Goal: Information Seeking & Learning: Learn about a topic

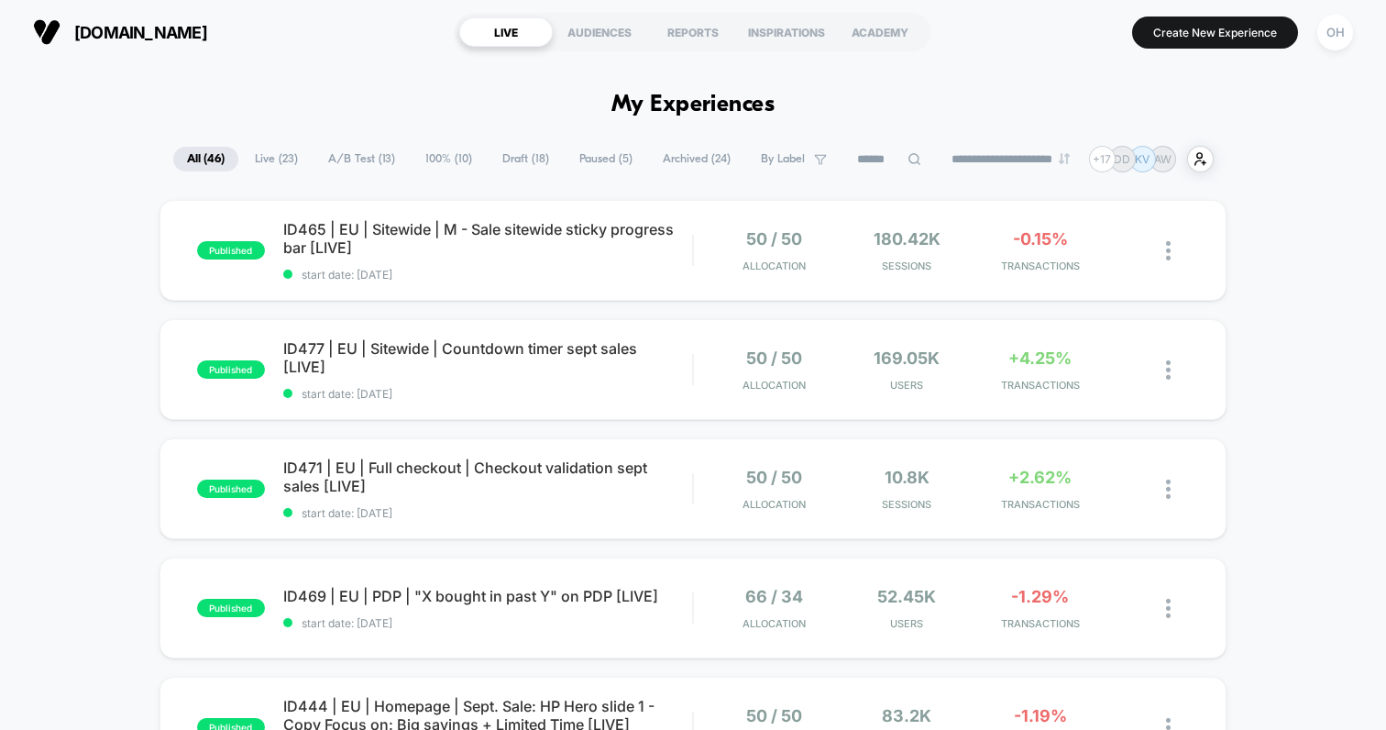
click at [855, 151] on input at bounding box center [889, 159] width 92 height 22
type input "*****"
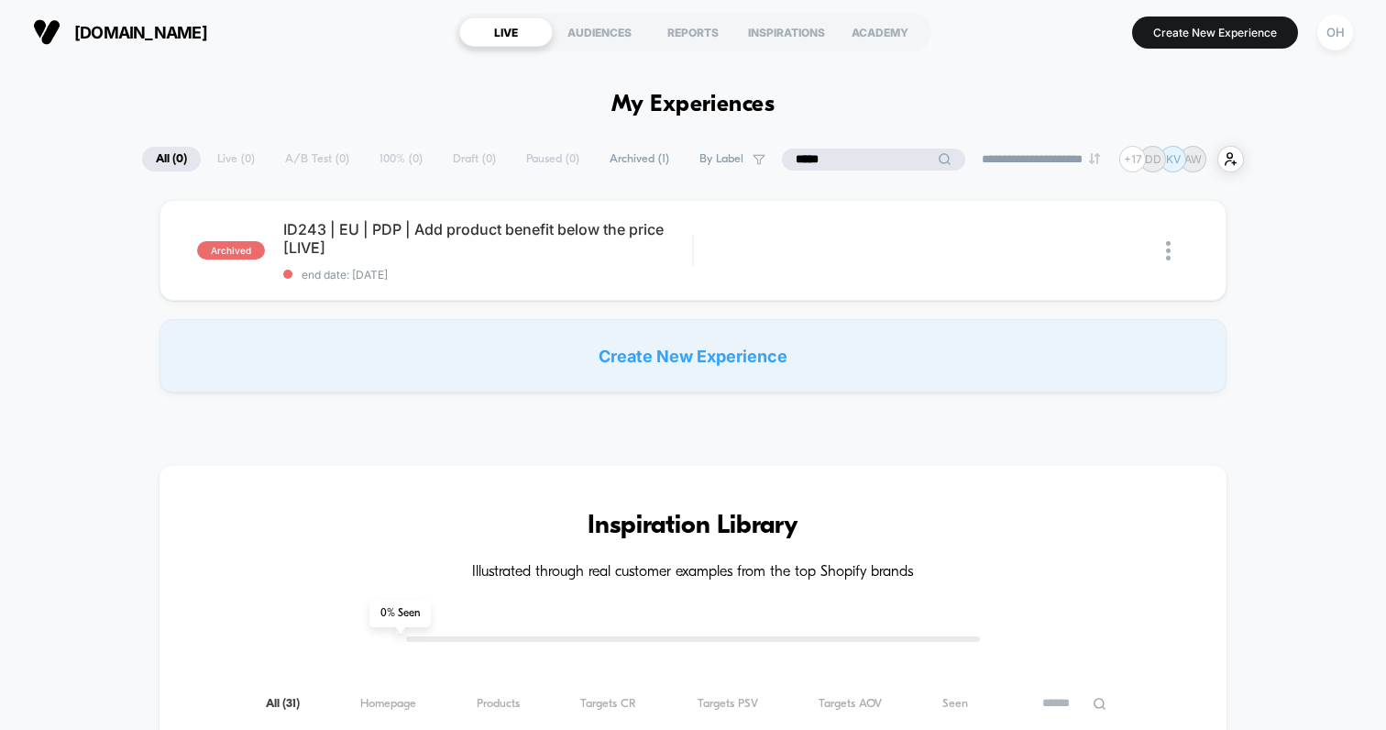
click at [868, 150] on input "*****" at bounding box center [873, 159] width 183 height 22
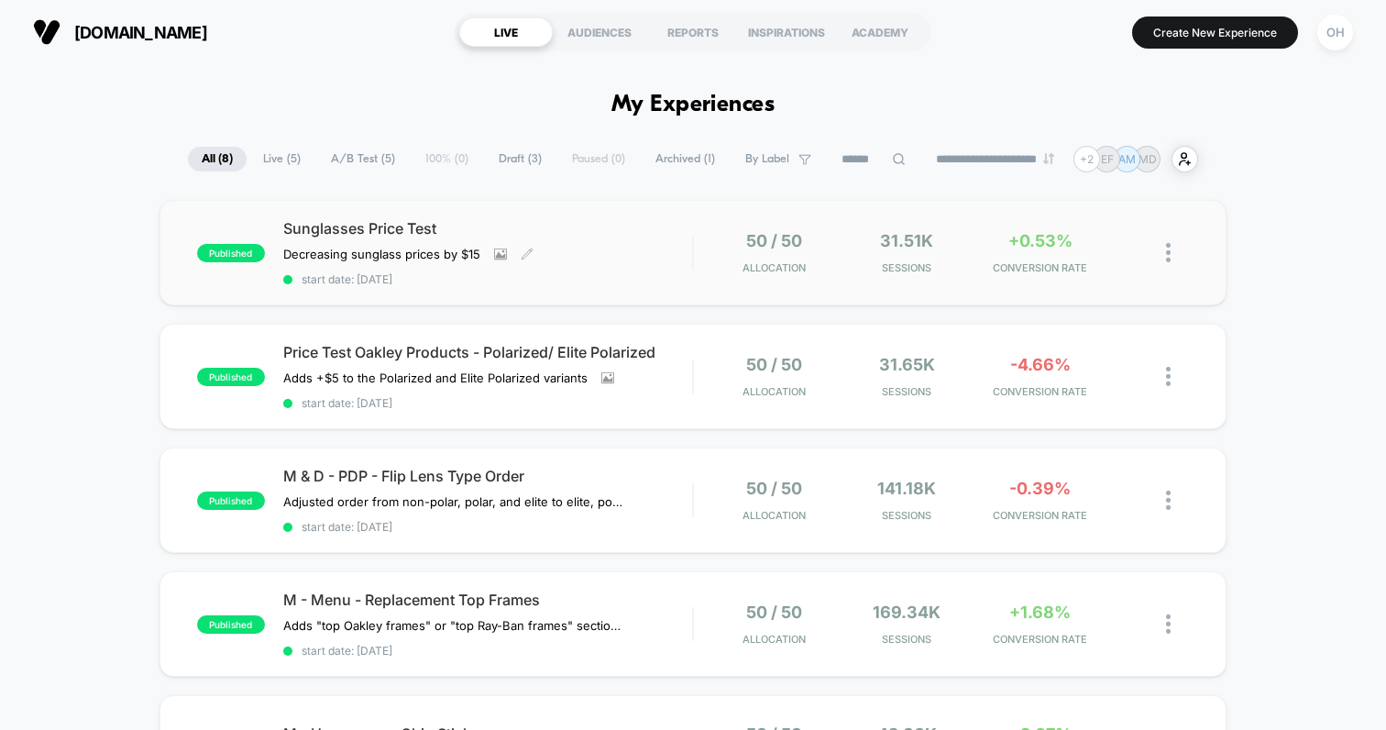
click at [612, 248] on div "Sunglasses Price Test Decreasing sunglass prices by $15﻿ Click to view images C…" at bounding box center [487, 252] width 409 height 67
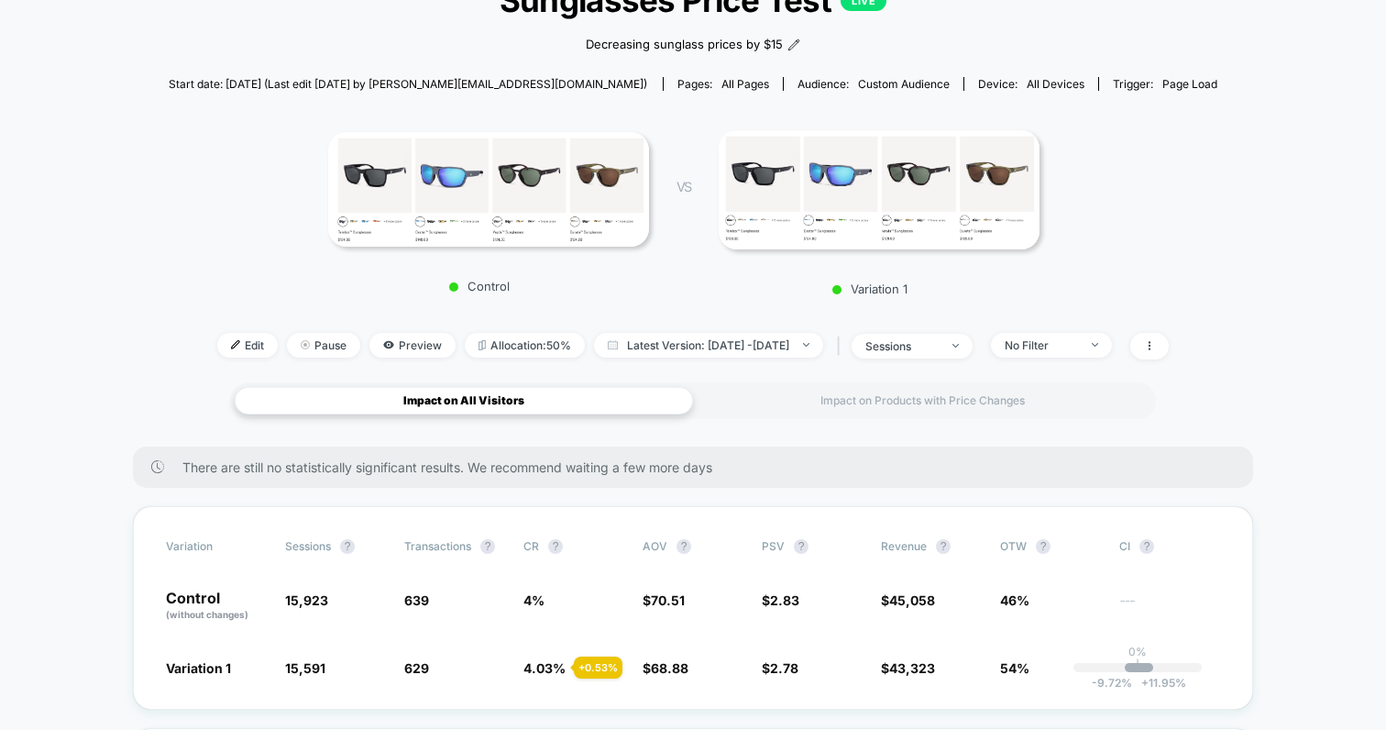
scroll to position [146, 0]
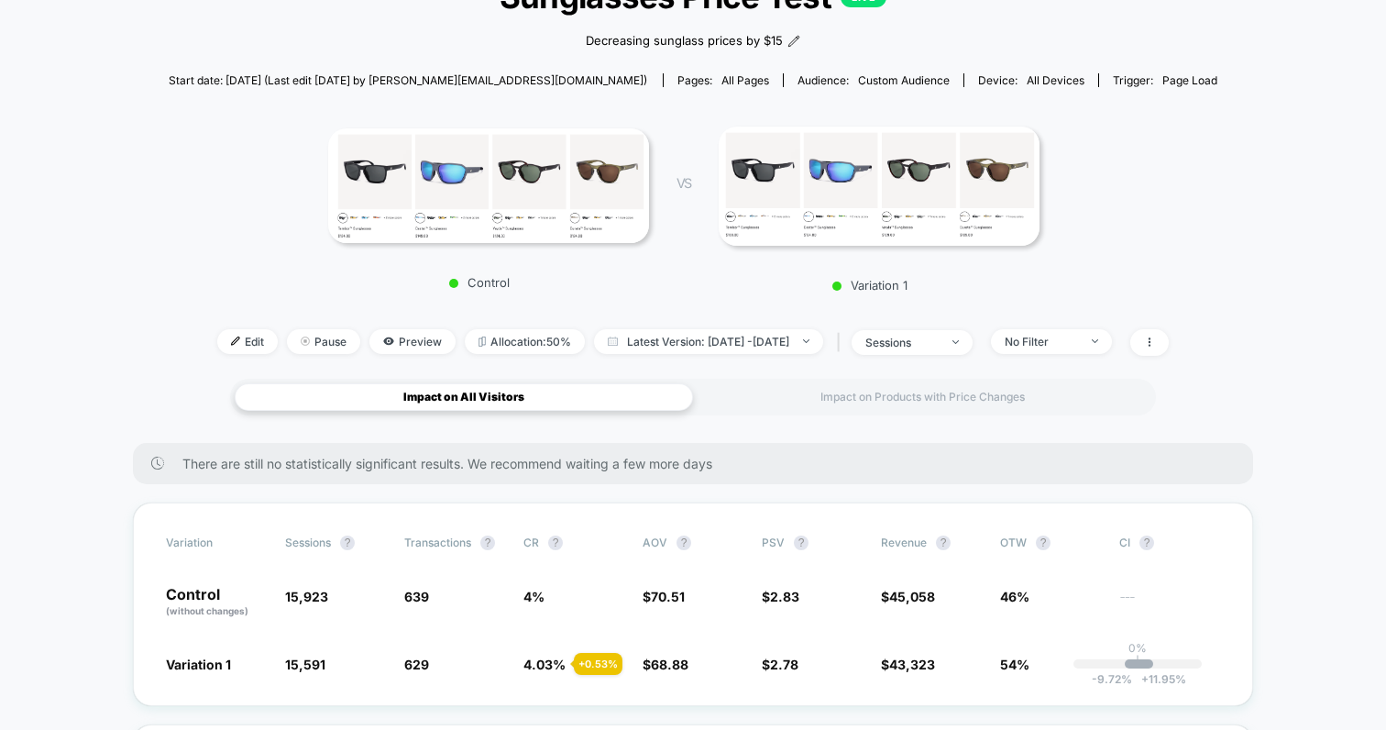
click at [217, 342] on span "Edit" at bounding box center [247, 341] width 60 height 25
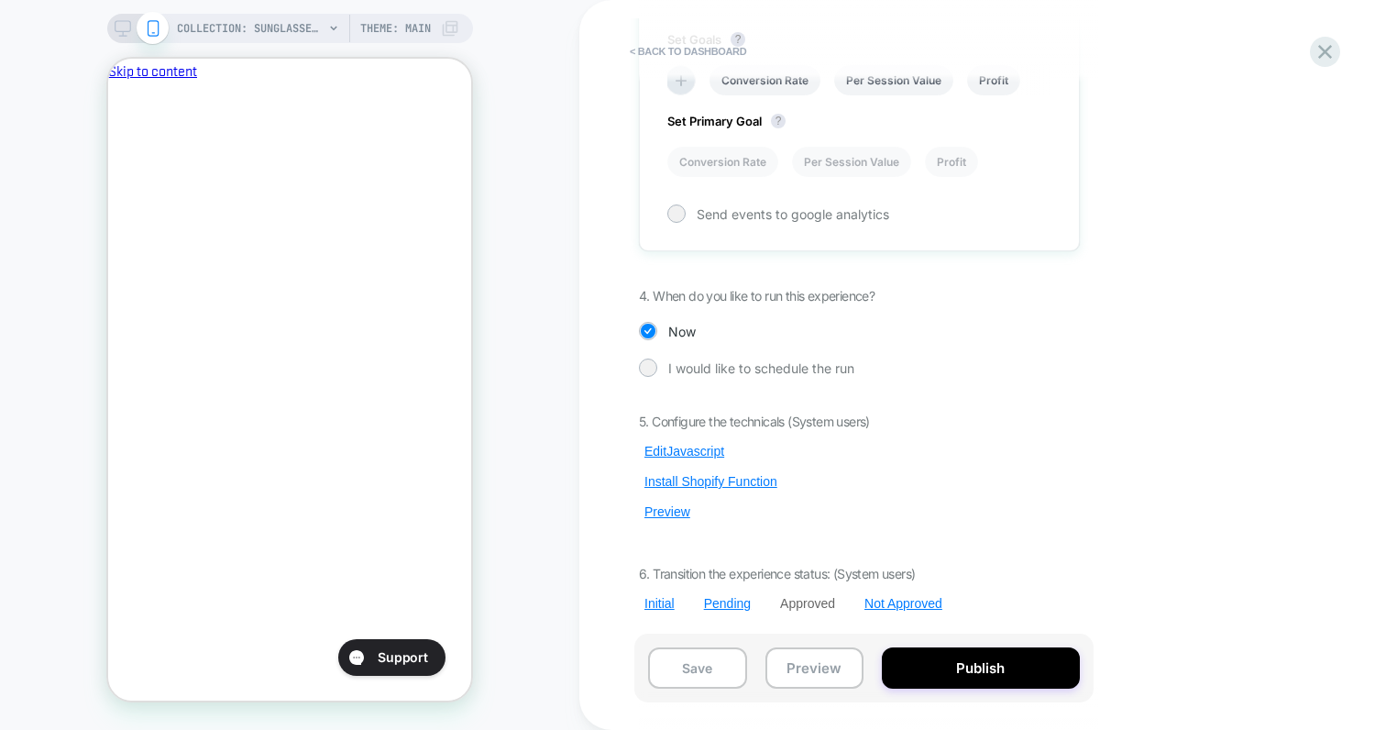
click at [0, 0] on div "< back to dashboard Sunglasses Price Test Decreasing sunglass prices by $15﻿ Cl…" at bounding box center [0, 0] width 0 height 0
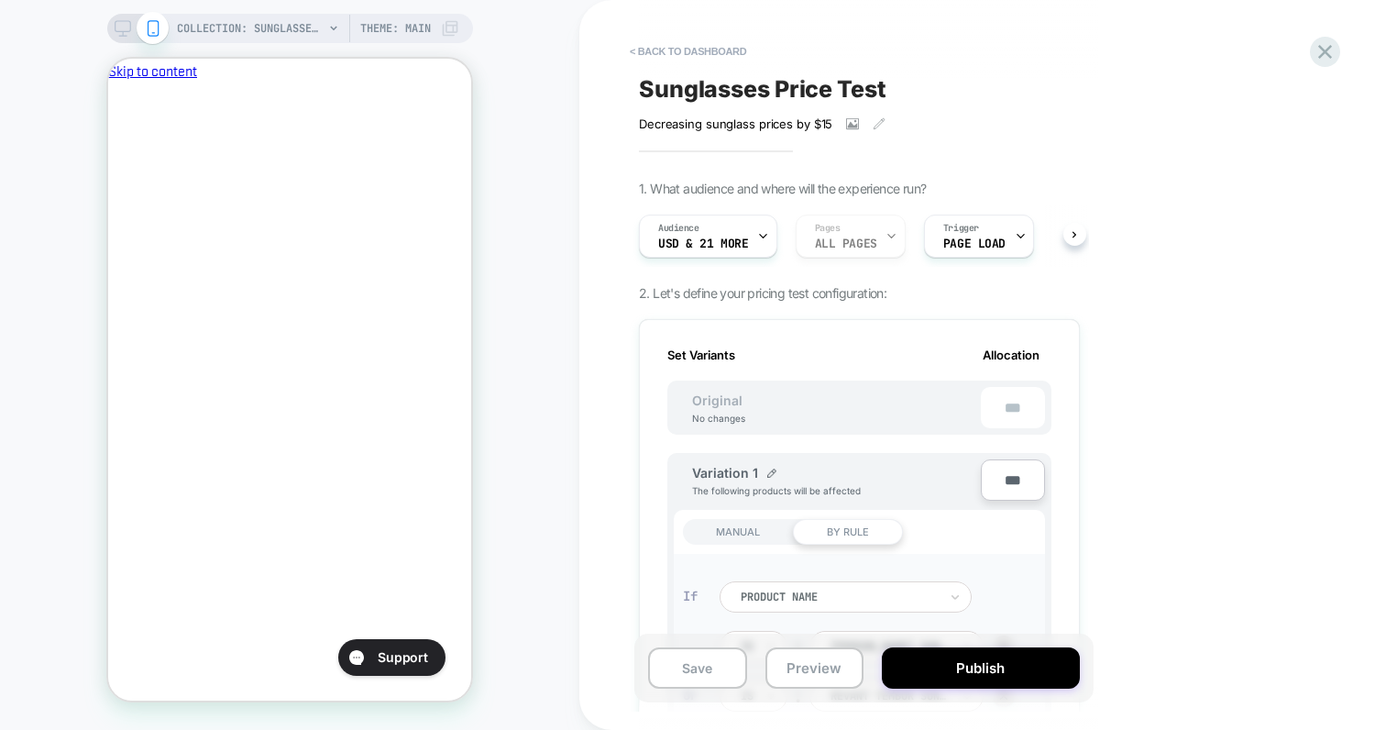
click at [0, 0] on div "< back to dashboard Sunglasses Price Test Decreasing sunglass prices by $15﻿ Cl…" at bounding box center [0, 0] width 0 height 0
click at [780, 230] on div "Audience USD & 21 More Pages ALL PAGES Trigger Page Load" at bounding box center [850, 235] width 441 height 61
click at [764, 235] on icon at bounding box center [763, 236] width 12 height 12
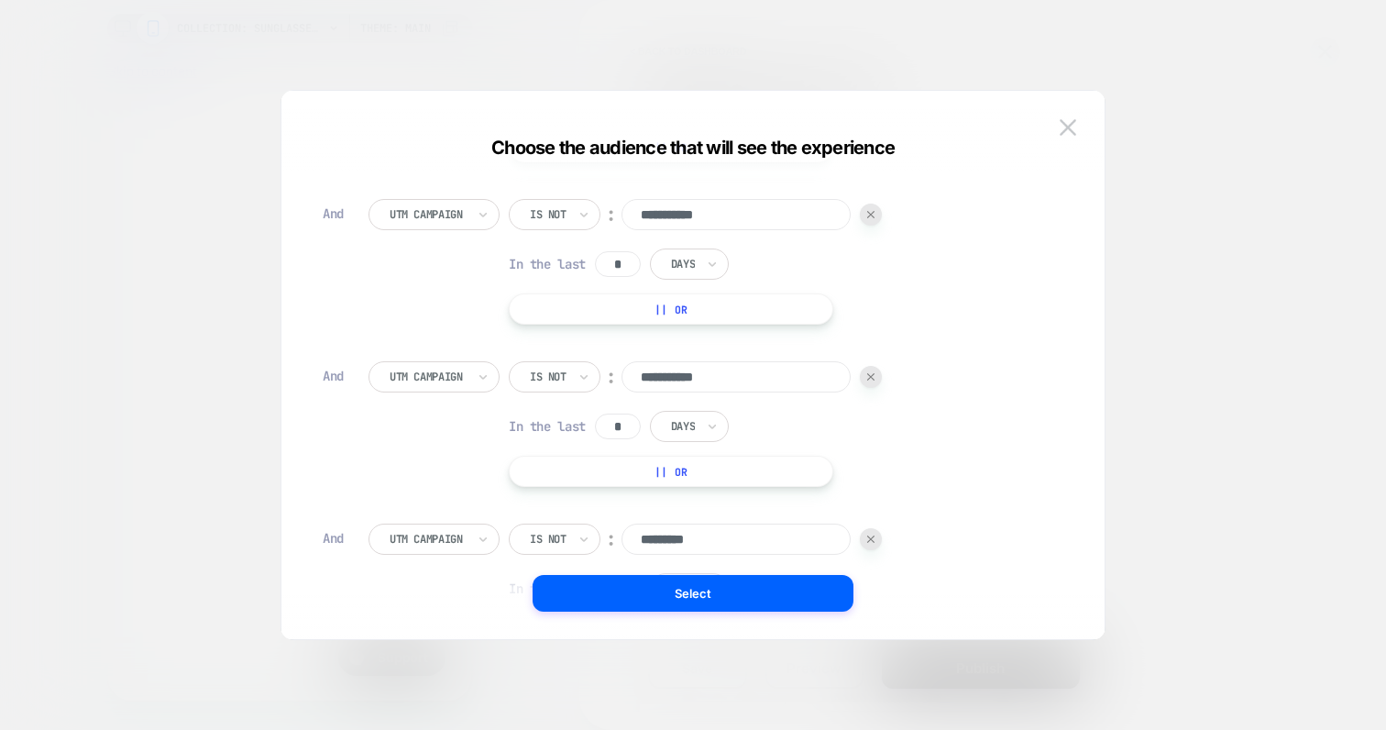
scroll to position [3209, 0]
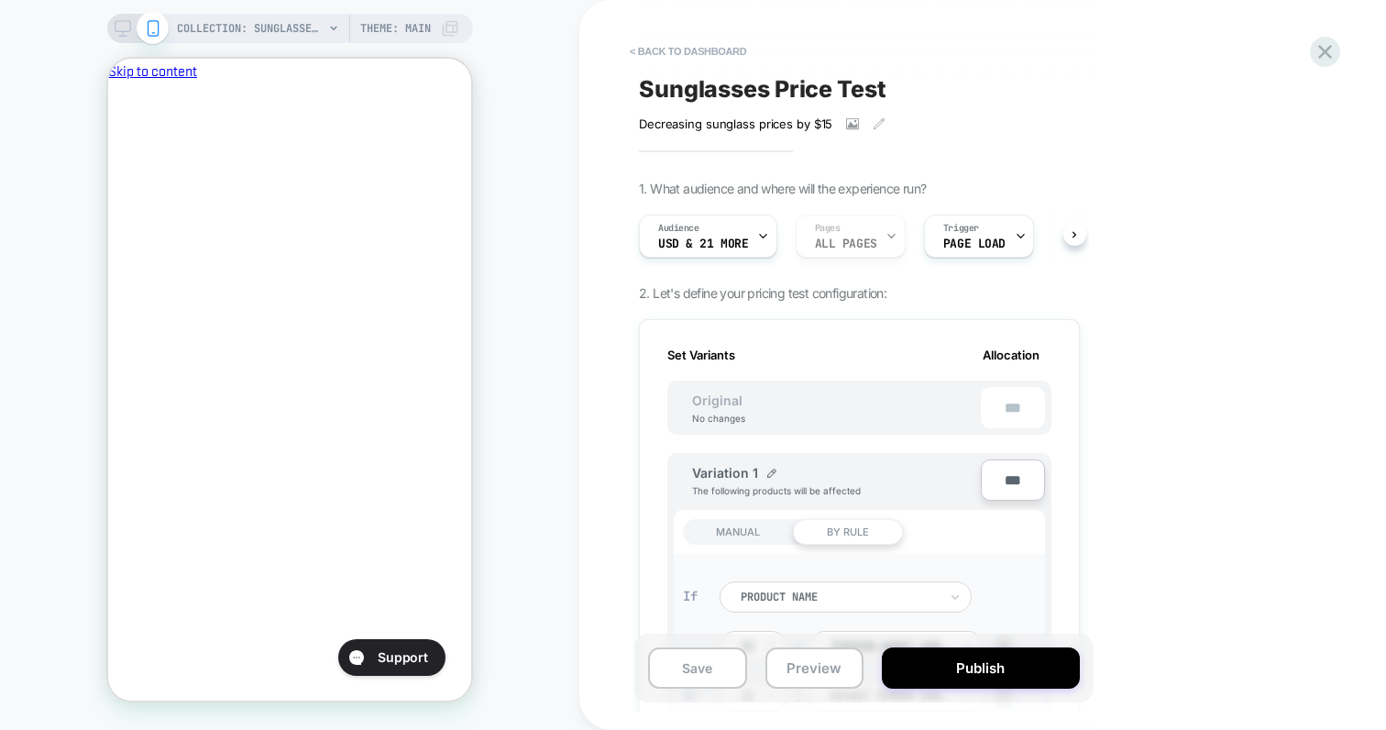
click at [0, 0] on div "< back to dashboard Sunglasses Price Test Decreasing sunglass prices by $15﻿ Cl…" at bounding box center [0, 0] width 0 height 0
click at [1337, 49] on div at bounding box center [1325, 52] width 38 height 38
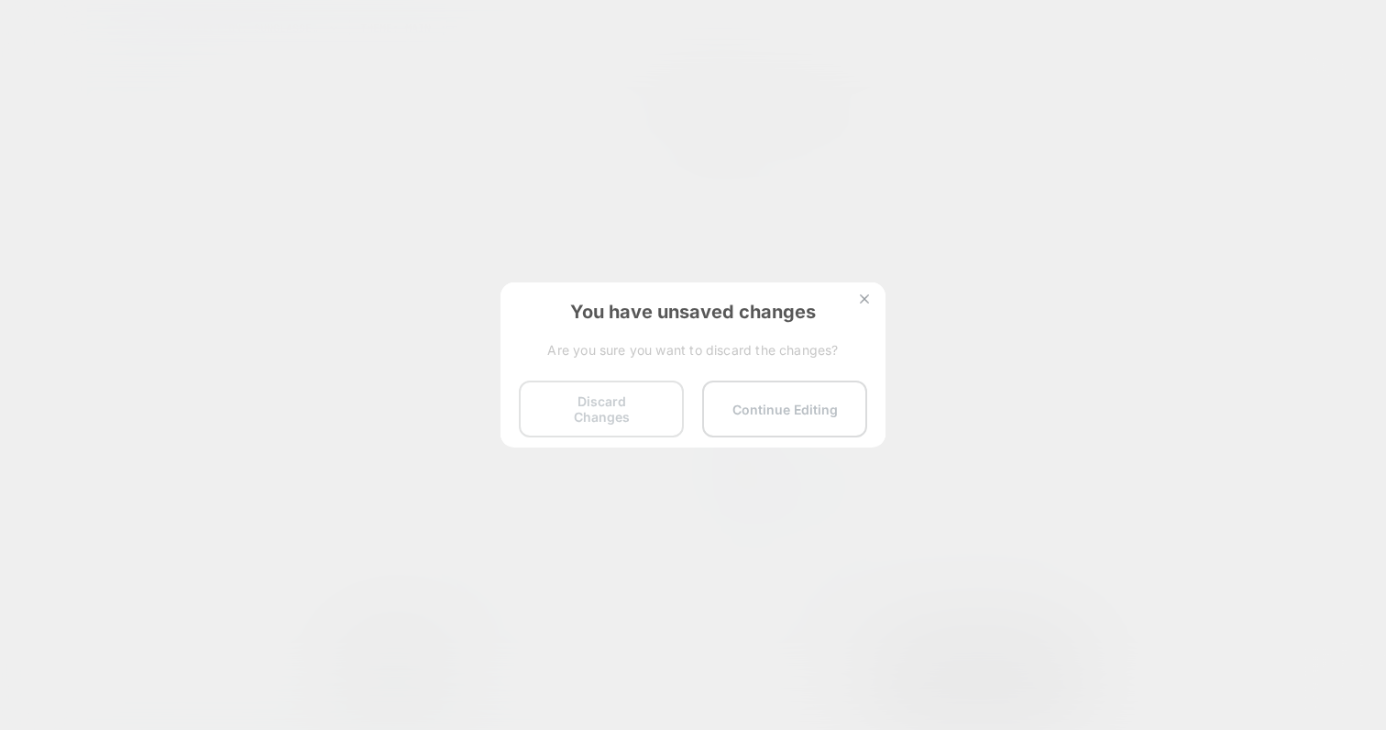
click at [621, 400] on button "Discard Changes" at bounding box center [601, 408] width 165 height 57
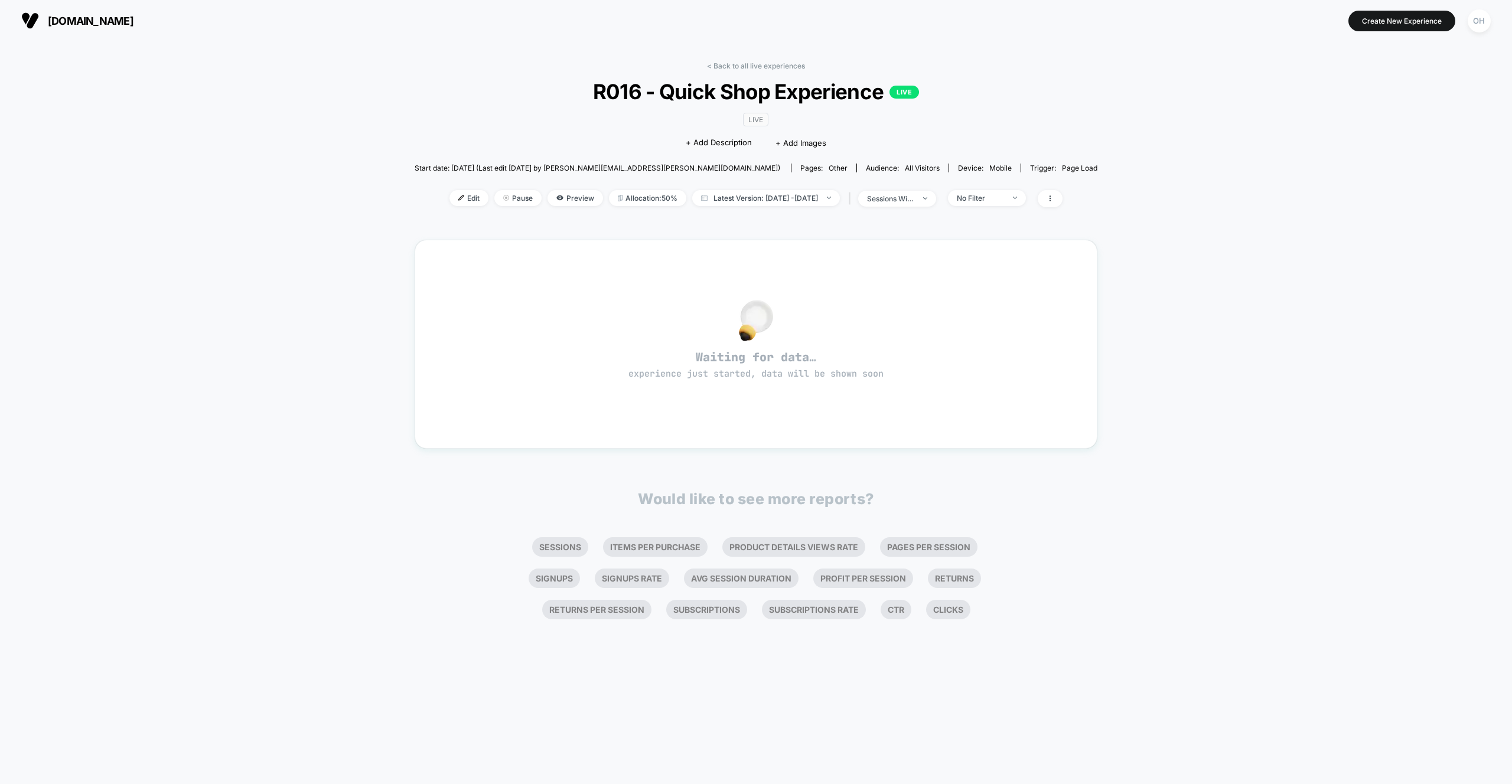
click at [245, 230] on div "< Back to all live experiences R016 - Quick Shop Experience LIVE LIVE Click to …" at bounding box center [756, 412] width 1512 height 743
click at [286, 99] on div "< Back to all live experiences R016 - Quick Shop Experience LIVE LIVE Click to …" at bounding box center [756, 412] width 1512 height 743
click at [801, 203] on span "Latest Version: Jul 31, 2025 - Sep 8, 2025" at bounding box center [766, 198] width 148 height 16
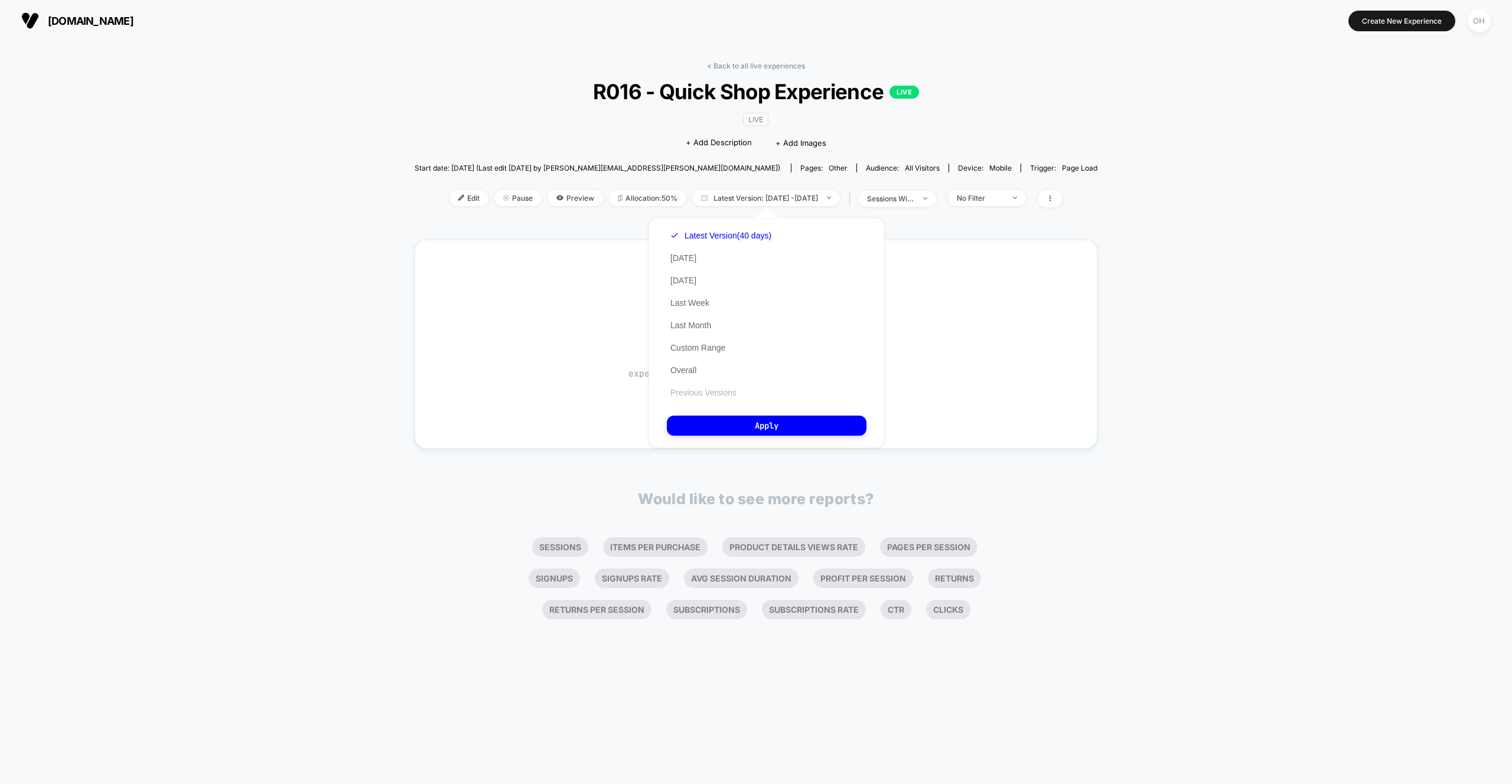
click at [716, 397] on button "Previous Versions" at bounding box center [704, 392] width 73 height 10
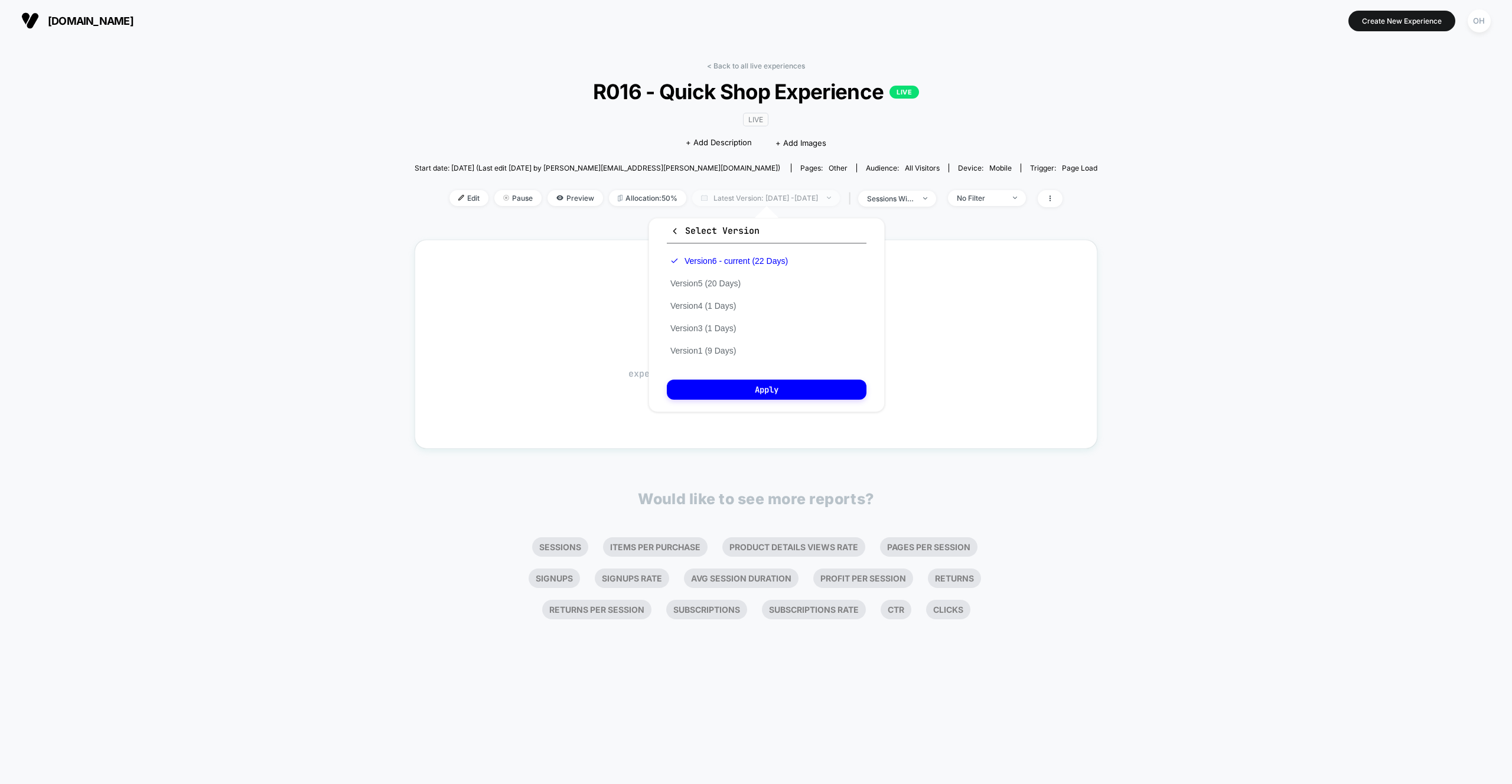
drag, startPoint x: 732, startPoint y: 191, endPoint x: 723, endPoint y: 192, distance: 9.1
click at [732, 191] on span "Latest Version: Jul 31, 2025 - Sep 8, 2025" at bounding box center [766, 198] width 148 height 16
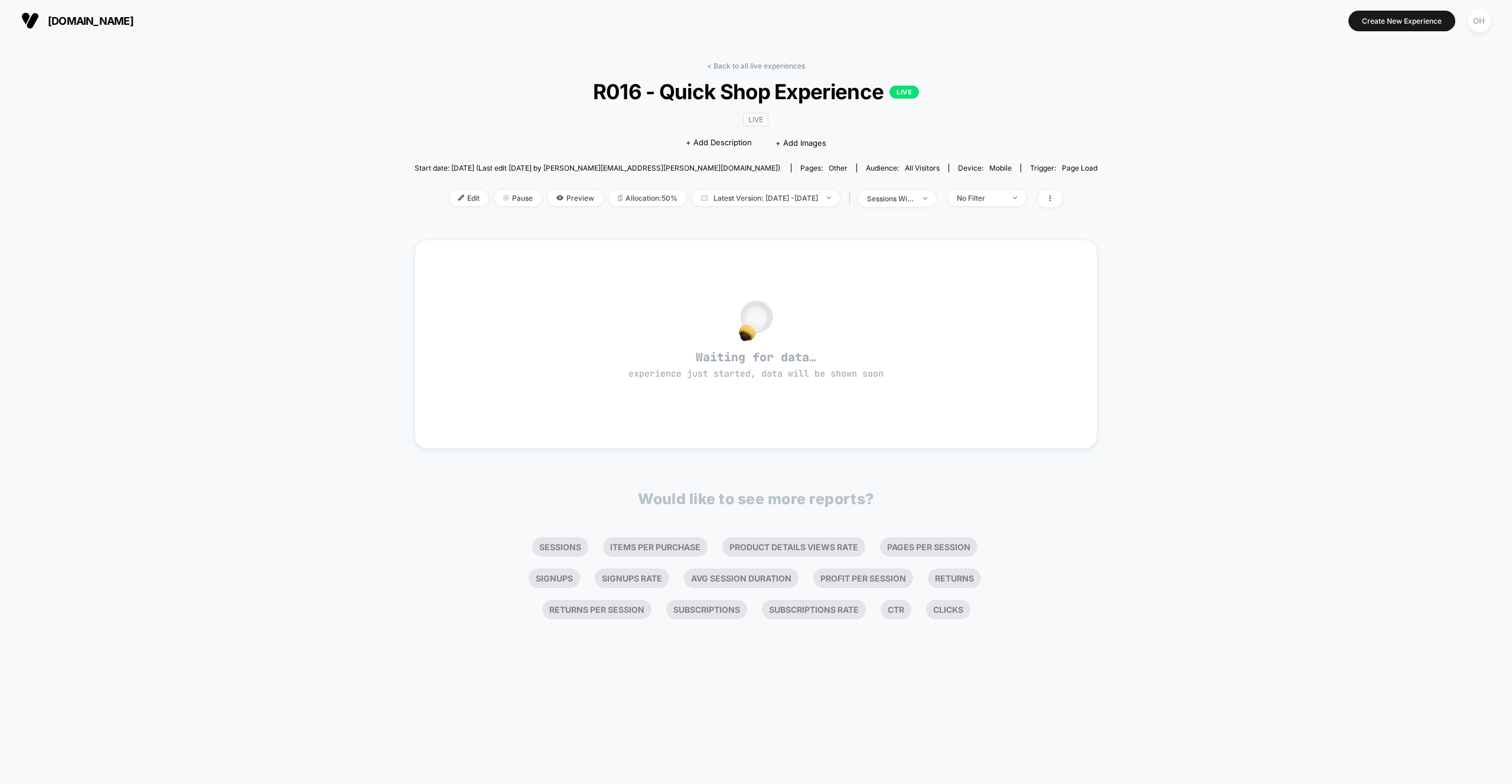
click at [296, 310] on div "< Back to all live experiences R016 - Quick Shop Experience LIVE LIVE Click to …" at bounding box center [756, 412] width 1512 height 743
